Goal: Information Seeking & Learning: Learn about a topic

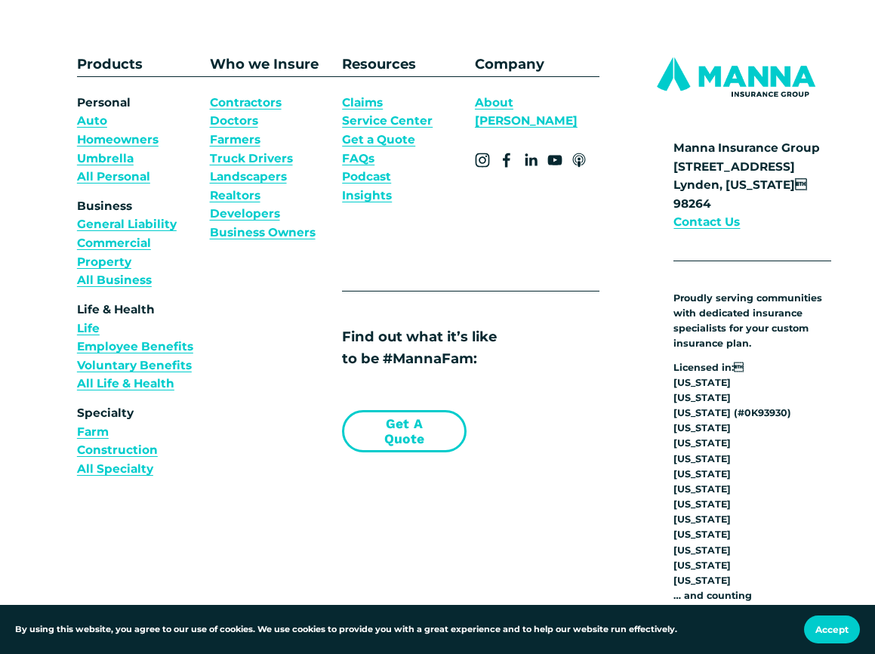
scroll to position [4594, 0]
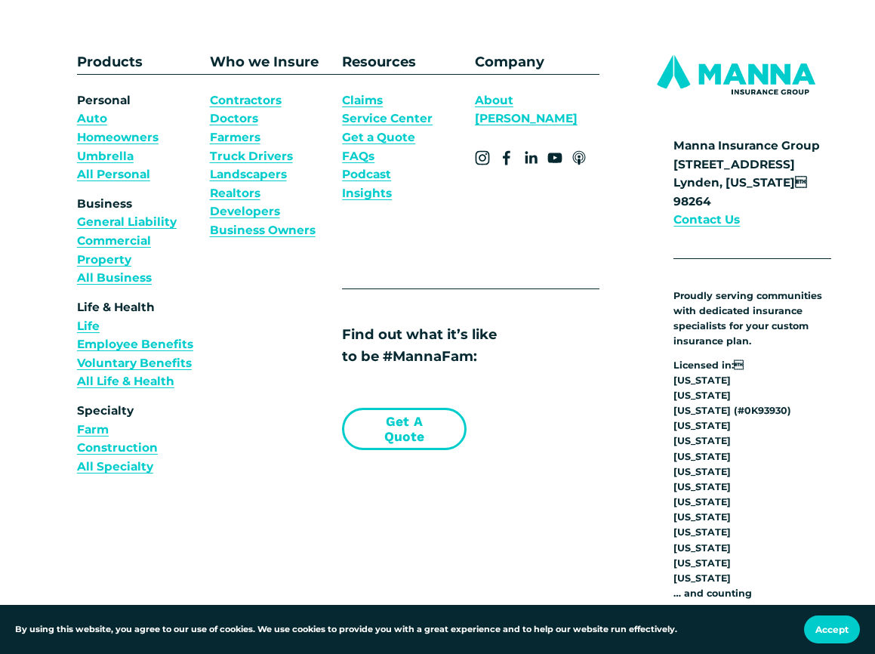
click at [506, 94] on link "About [PERSON_NAME]" at bounding box center [537, 109] width 125 height 37
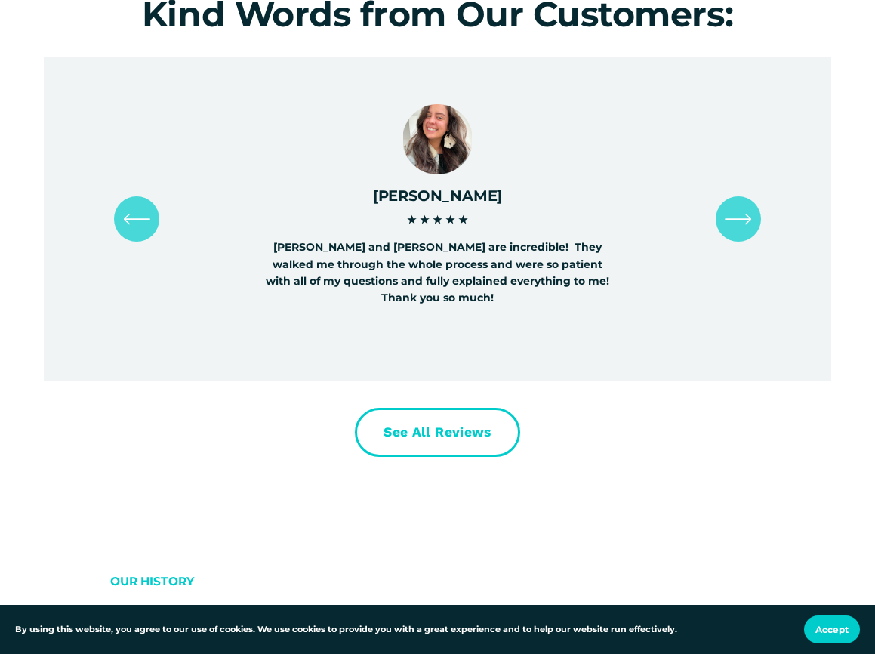
scroll to position [5661, 0]
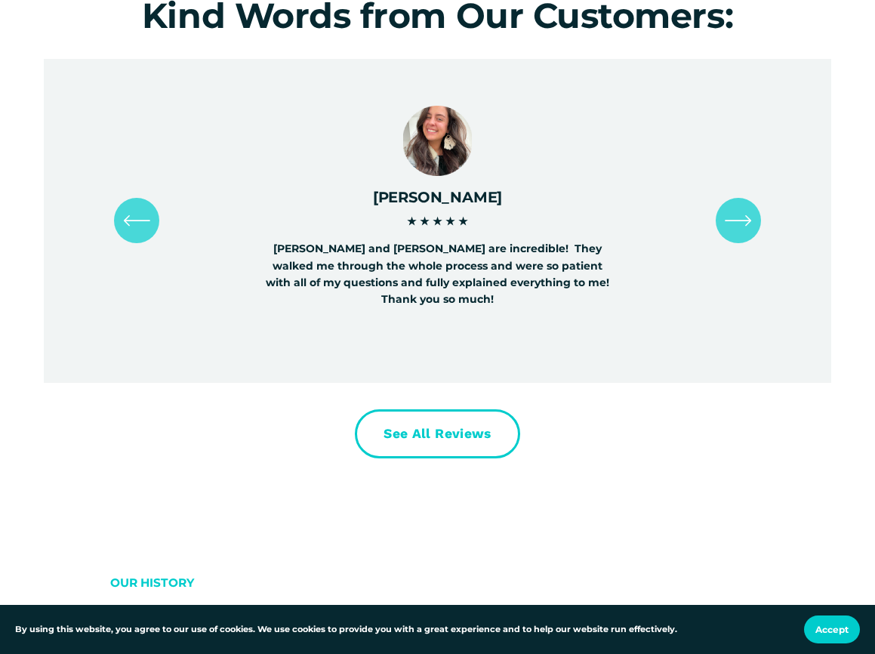
click at [741, 234] on icon "\a \a \a Next\a \a" at bounding box center [738, 220] width 27 height 27
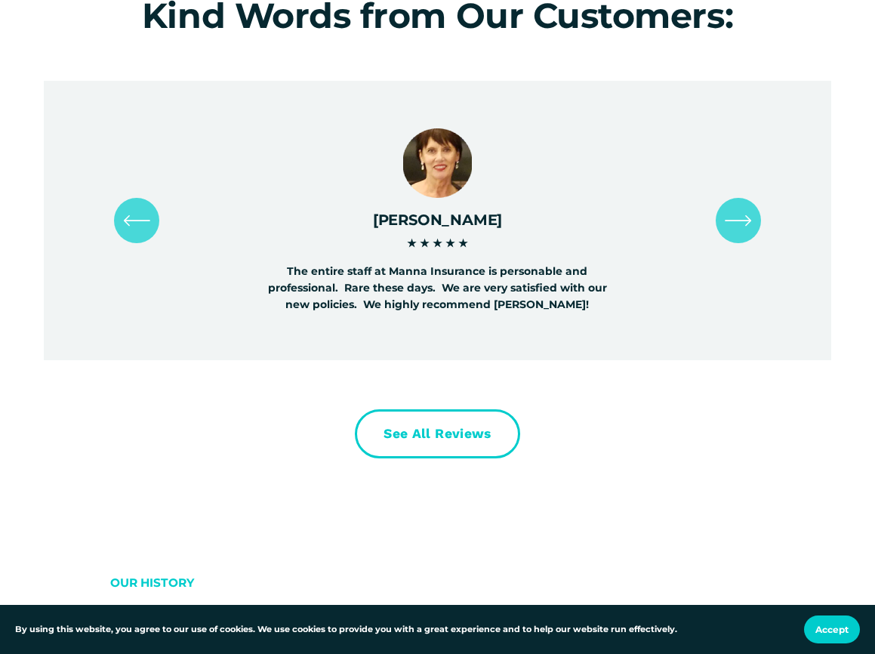
click at [741, 234] on icon "\a \a \a Next\a \a" at bounding box center [738, 220] width 27 height 27
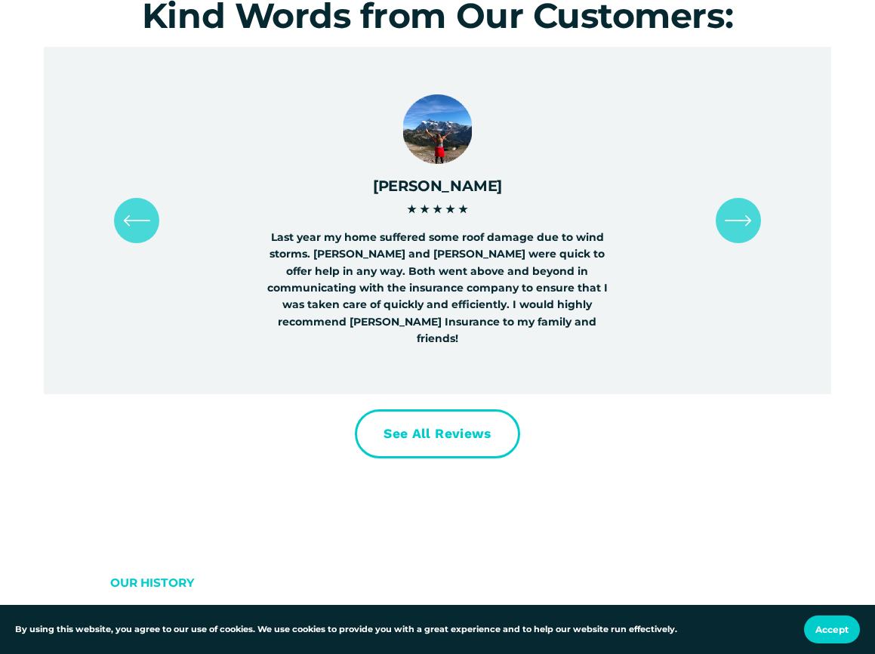
click at [746, 234] on icon "\a \a \a Next\a \a" at bounding box center [738, 220] width 27 height 27
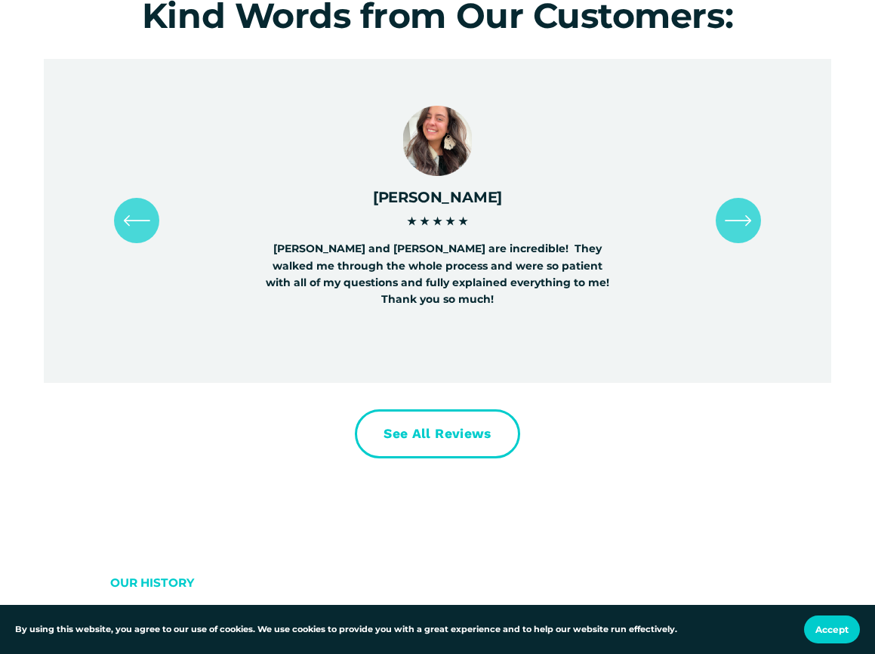
click at [746, 234] on icon "\a \a \a Next\a \a" at bounding box center [738, 220] width 27 height 27
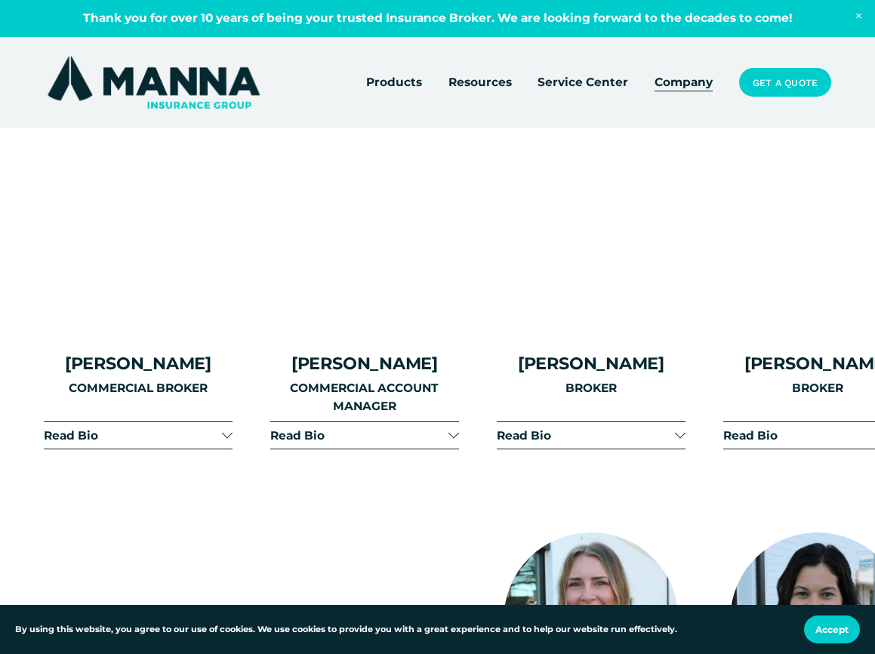
scroll to position [2537, 0]
